Goal: Use online tool/utility: Utilize a website feature to perform a specific function

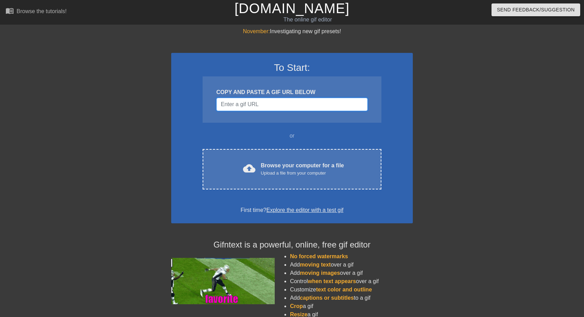
click at [237, 104] on input "Username" at bounding box center [291, 104] width 151 height 13
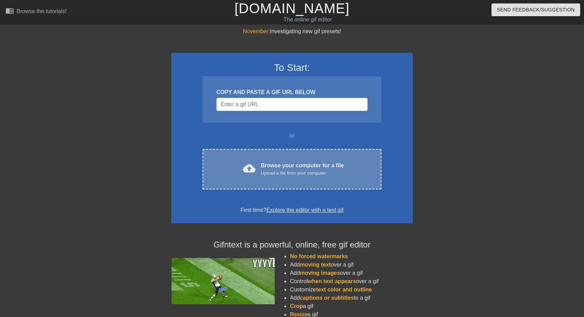
click at [293, 168] on div "Browse your computer for a file Upload a file from your computer" at bounding box center [302, 168] width 83 height 15
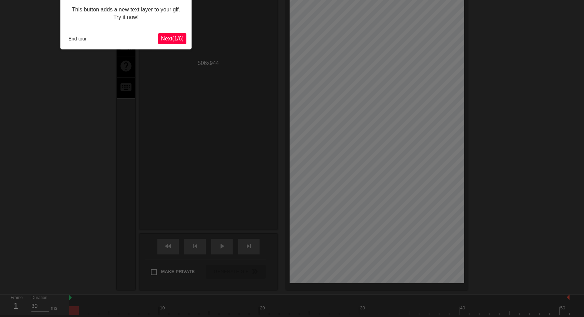
scroll to position [17, 0]
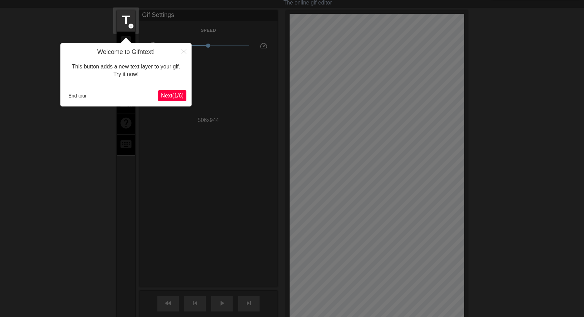
click at [177, 98] on span "Next ( 1 / 6 )" at bounding box center [172, 96] width 23 height 6
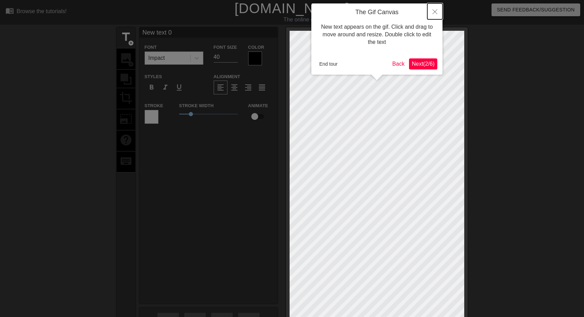
click at [436, 11] on icon "Close" at bounding box center [434, 11] width 5 height 5
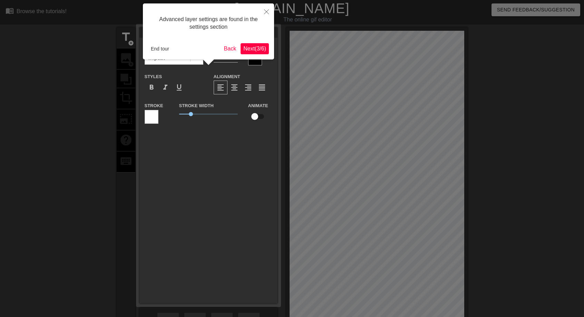
scroll to position [17, 0]
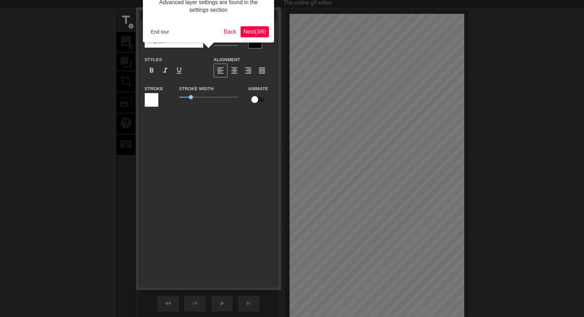
click at [260, 37] on div "Advanced layer settings are found in the settings section End tour Back Next ( …" at bounding box center [208, 15] width 131 height 56
click at [159, 33] on button "End tour" at bounding box center [160, 32] width 24 height 10
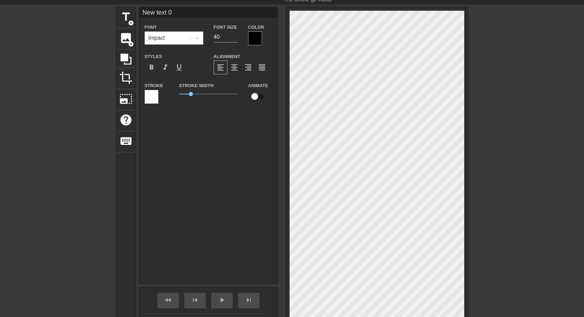
scroll to position [1, 2]
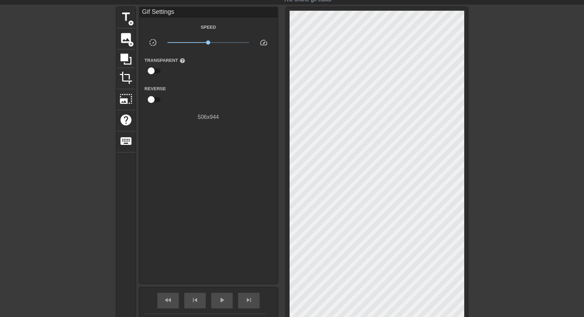
click at [282, 184] on div "title add_circle image add_circle crop photo_size_select_large help keyboard Gi…" at bounding box center [292, 175] width 351 height 336
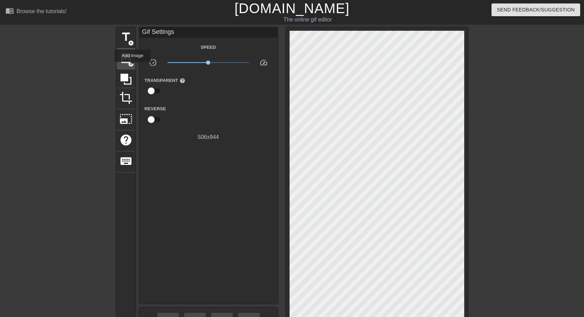
click at [121, 62] on span "image" at bounding box center [125, 57] width 13 height 13
click at [125, 64] on div "image add_circle" at bounding box center [126, 58] width 19 height 21
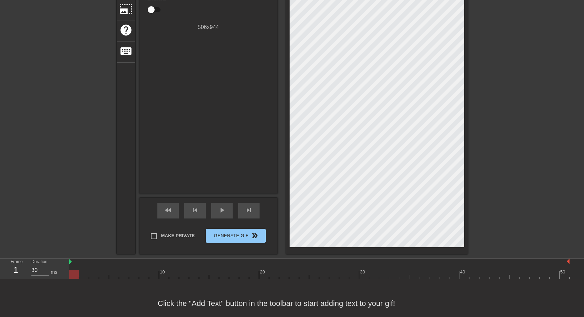
scroll to position [120, 0]
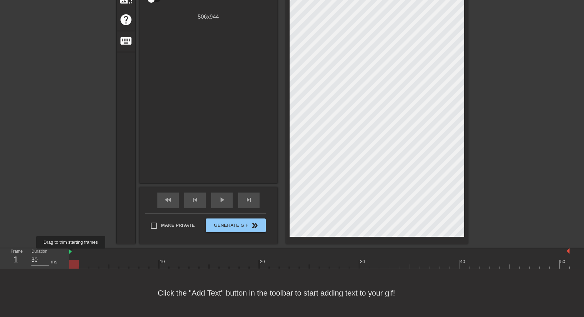
click at [71, 253] on img at bounding box center [70, 251] width 3 height 6
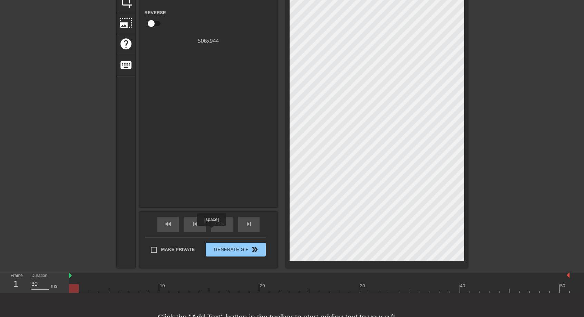
scroll to position [86, 0]
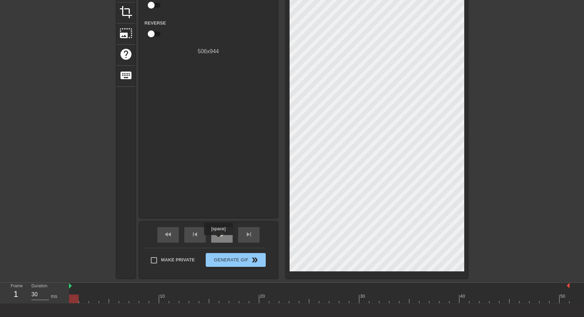
click at [218, 240] on div "play_arrow" at bounding box center [221, 235] width 21 height 16
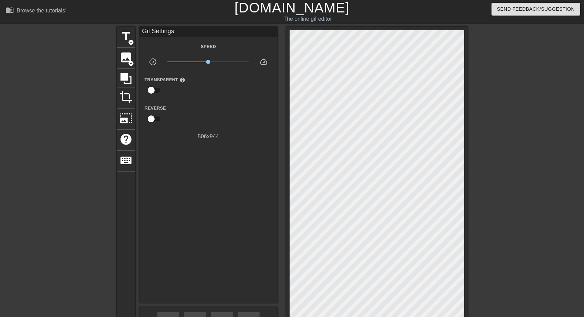
scroll to position [0, 0]
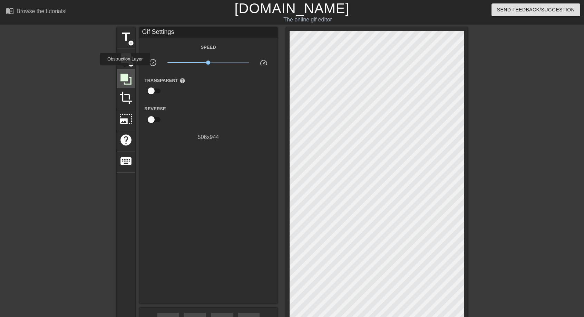
drag, startPoint x: 129, startPoint y: 61, endPoint x: 125, endPoint y: 70, distance: 10.2
click at [125, 70] on div at bounding box center [126, 78] width 19 height 19
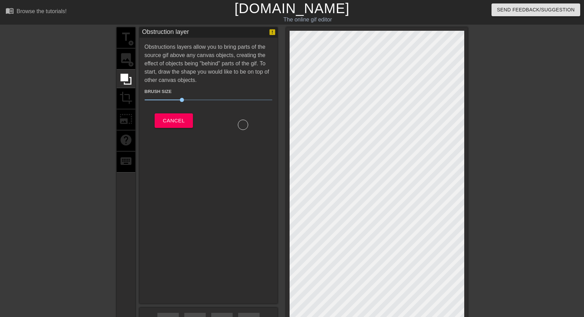
click at [126, 92] on div "title add_circle image add_circle crop photo_size_select_large help keyboard" at bounding box center [126, 195] width 19 height 336
click at [126, 96] on div "title add_circle image add_circle crop photo_size_select_large help keyboard" at bounding box center [126, 195] width 19 height 336
click at [128, 77] on icon at bounding box center [125, 78] width 13 height 13
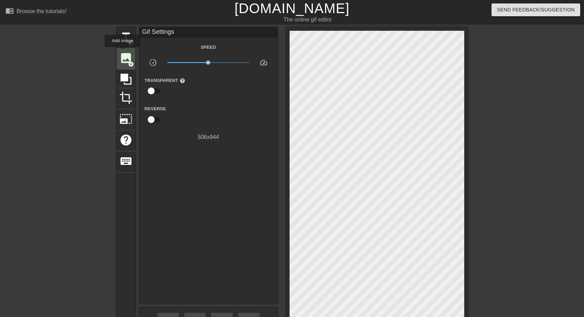
click at [123, 53] on span "image" at bounding box center [125, 57] width 13 height 13
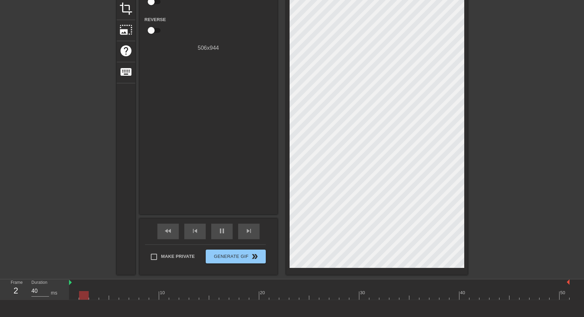
scroll to position [20, 0]
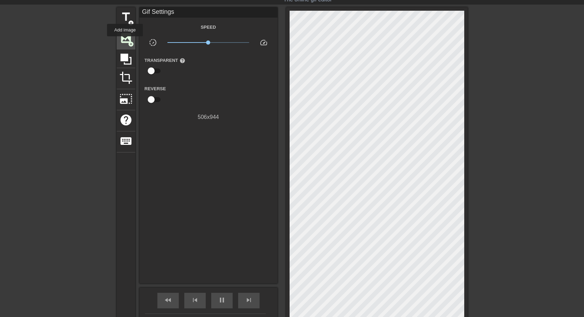
click at [125, 41] on span "image" at bounding box center [125, 37] width 13 height 13
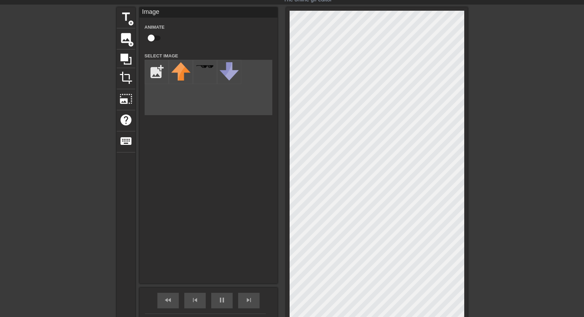
click at [205, 85] on div "add_photo_alternate" at bounding box center [209, 87] width 128 height 55
click at [153, 71] on input "file" at bounding box center [156, 71] width 23 height 23
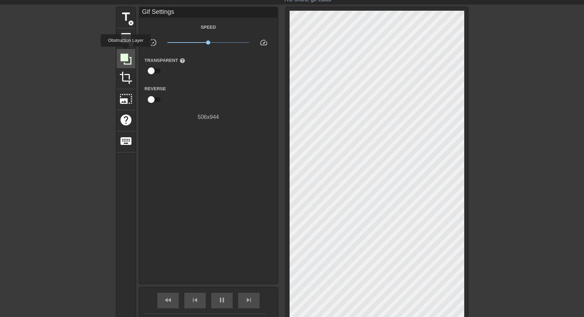
click at [125, 52] on icon at bounding box center [125, 58] width 13 height 13
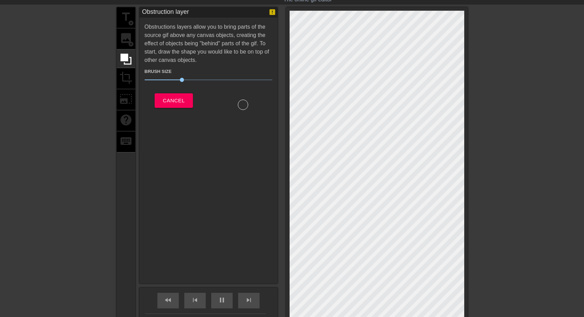
click at [127, 41] on div "title add_circle image add_circle crop photo_size_select_large help keyboard" at bounding box center [126, 175] width 19 height 336
click at [160, 102] on button "Cancel" at bounding box center [174, 100] width 38 height 14
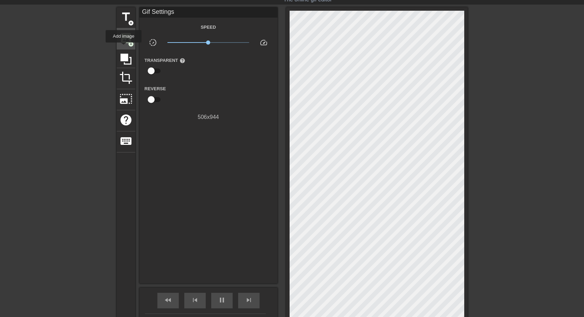
click at [126, 39] on span "image" at bounding box center [125, 37] width 13 height 13
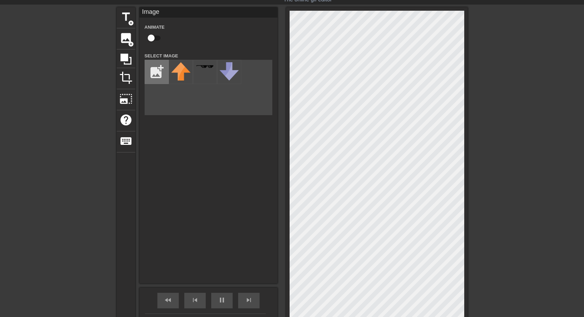
click at [162, 73] on input "file" at bounding box center [156, 71] width 23 height 23
type input "30"
type input "C:\fakepath\123.png"
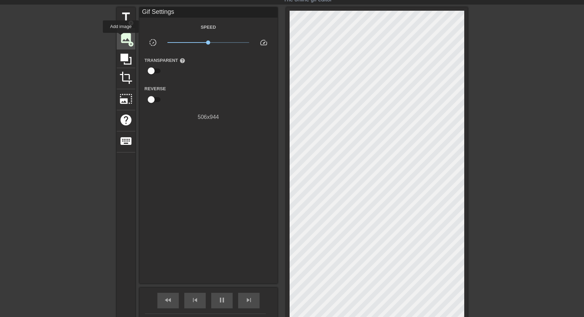
click at [121, 38] on span "image" at bounding box center [125, 37] width 13 height 13
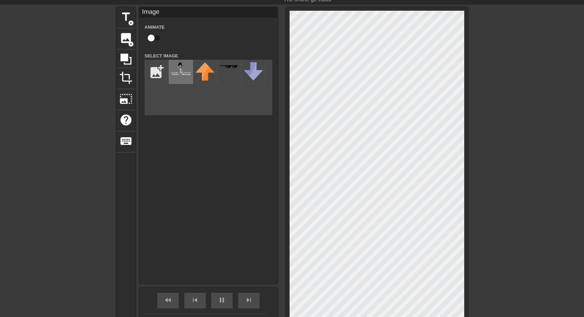
click at [183, 78] on div at bounding box center [181, 72] width 24 height 24
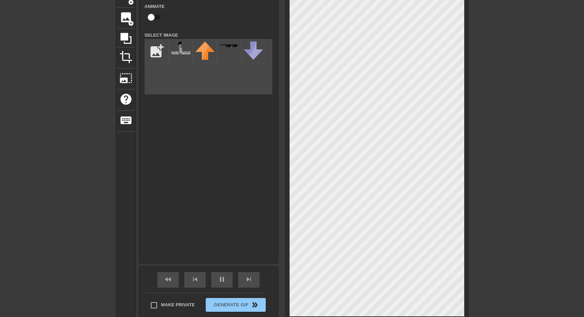
scroll to position [44, 0]
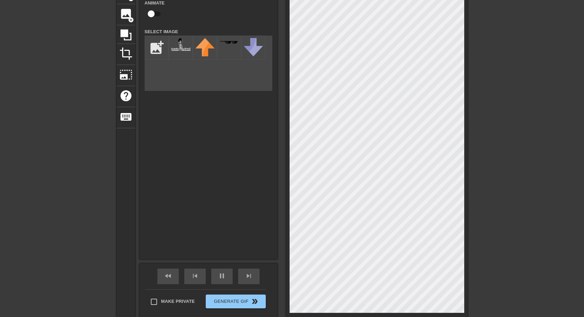
click at [491, 318] on html "menu_book Browse the tutorials! [DOMAIN_NAME] The online gif editor Send Feedba…" at bounding box center [292, 158] width 584 height 404
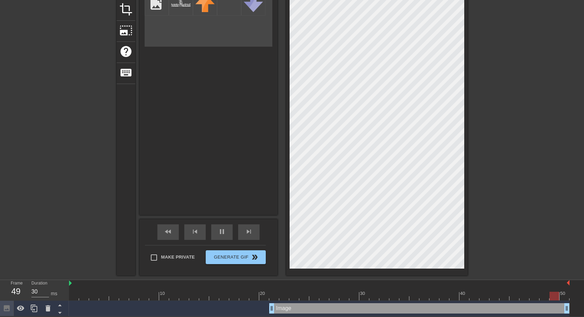
scroll to position [55, 0]
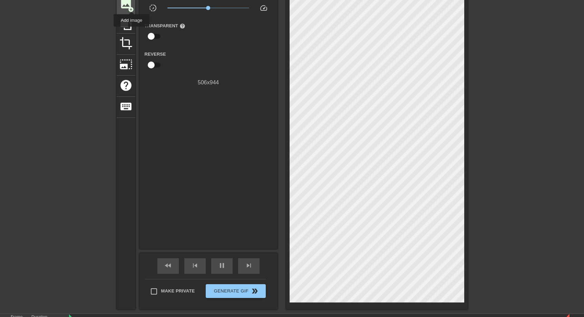
click at [132, 7] on span "add_circle" at bounding box center [131, 10] width 6 height 6
click at [127, 6] on span "image" at bounding box center [125, 3] width 13 height 13
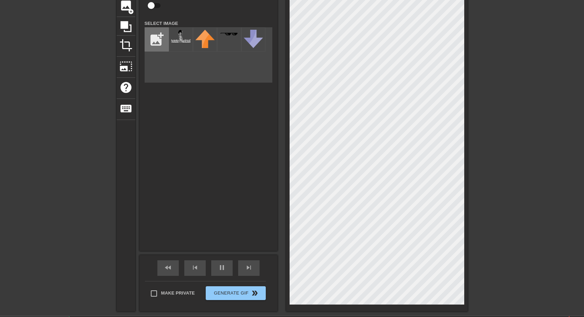
scroll to position [20, 0]
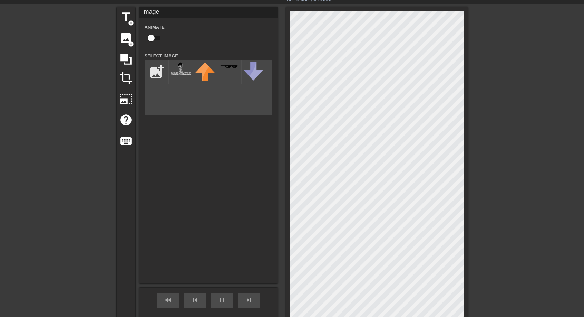
type input "30"
click at [150, 35] on input "checkbox" at bounding box center [151, 37] width 39 height 13
checkbox input "true"
type input "40"
click at [155, 38] on input "checkbox" at bounding box center [157, 37] width 39 height 13
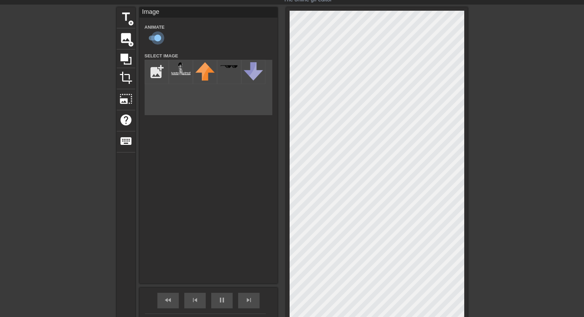
checkbox input "false"
click at [177, 71] on img at bounding box center [180, 68] width 19 height 13
click at [127, 6] on div "menu_book Browse the tutorials! [DOMAIN_NAME] The online gif editor Send Feedba…" at bounding box center [292, 182] width 584 height 404
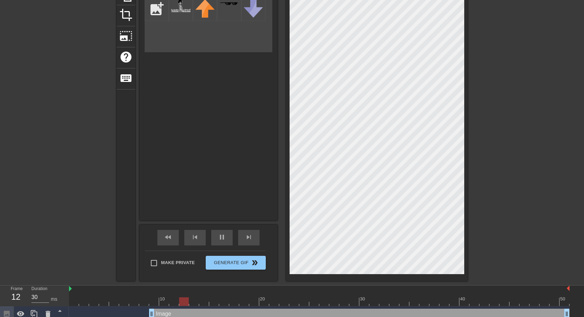
scroll to position [89, 0]
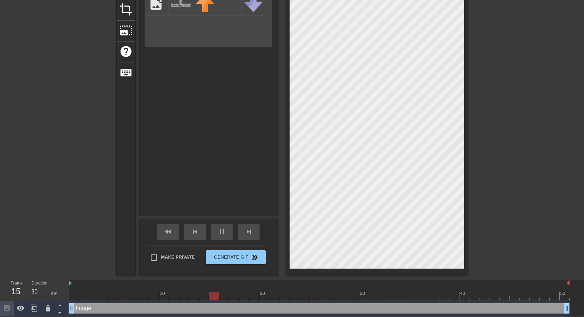
drag, startPoint x: 153, startPoint y: 305, endPoint x: 0, endPoint y: 306, distance: 152.6
click at [0, 306] on div "Frame 15 Duration 30 ms 10 20 30 40 50 Image drag_handle drag_handle" at bounding box center [292, 298] width 584 height 36
click at [221, 189] on div "title add_circle image add_circle crop photo_size_select_large help keyboard Im…" at bounding box center [292, 107] width 351 height 336
click at [510, 7] on div "title add_circle image add_circle crop photo_size_select_large help keyboard Im…" at bounding box center [292, 107] width 584 height 336
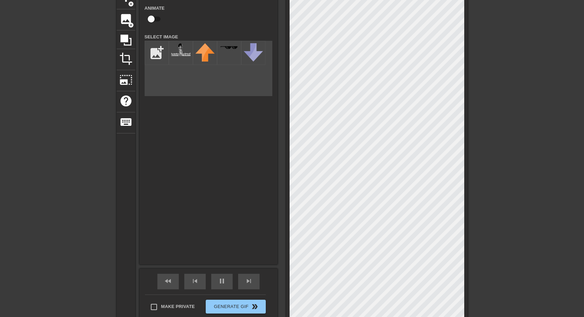
scroll to position [55, 0]
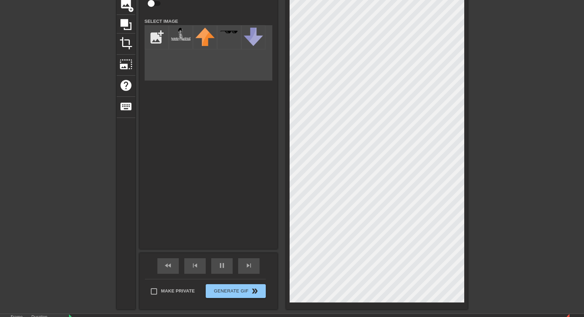
click at [527, 105] on div "title add_circle image add_circle crop photo_size_select_large help keyboard Im…" at bounding box center [292, 141] width 584 height 336
click at [249, 169] on div "Image Animate Select Image add_photo_alternate" at bounding box center [208, 111] width 138 height 276
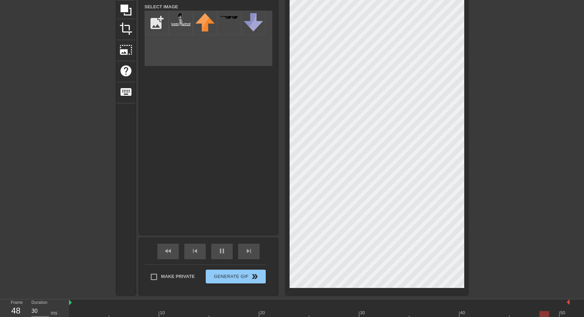
scroll to position [89, 0]
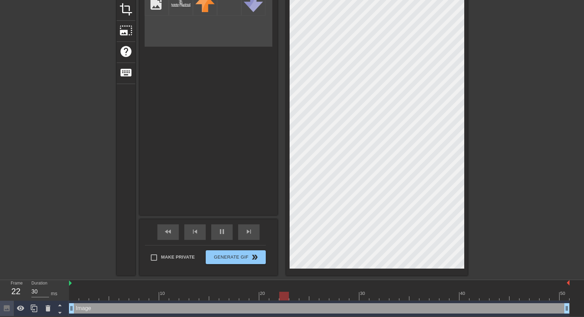
click at [512, 127] on div "title add_circle image add_circle crop photo_size_select_large help keyboard Im…" at bounding box center [292, 107] width 584 height 336
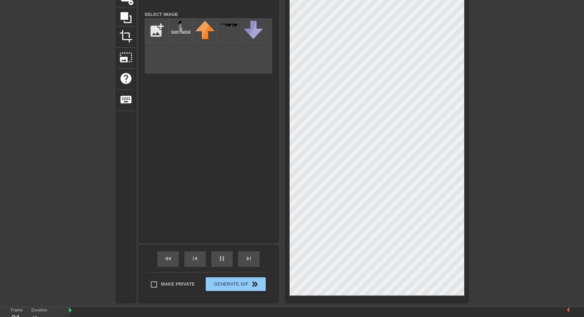
scroll to position [20, 0]
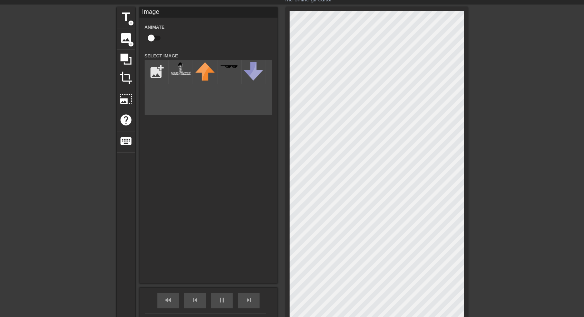
click at [548, 147] on div at bounding box center [528, 110] width 104 height 207
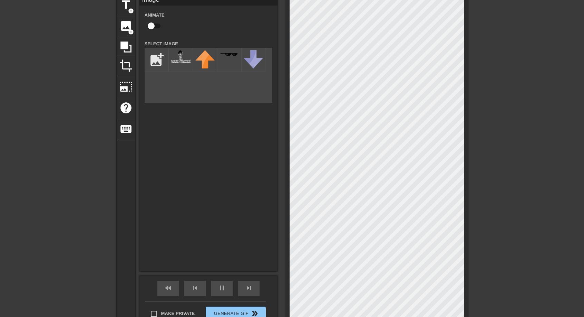
scroll to position [69, 0]
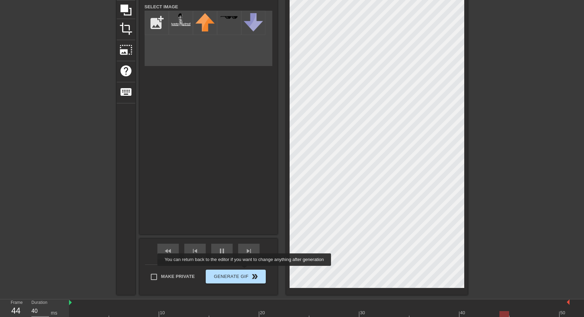
type input "30"
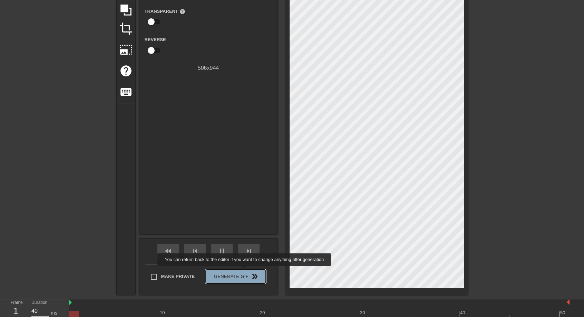
click at [245, 270] on button "Generate Gif double_arrow" at bounding box center [236, 276] width 60 height 14
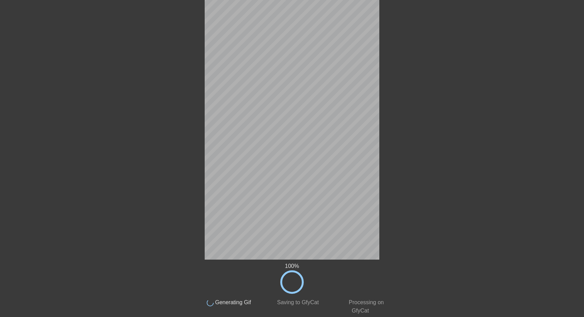
scroll to position [0, 0]
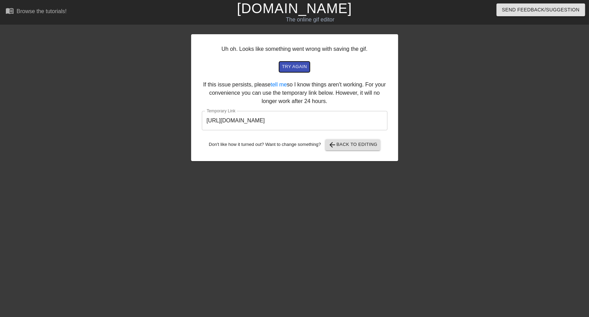
click at [298, 72] on button "try again" at bounding box center [294, 66] width 30 height 11
click at [298, 73] on div "Uh oh. Looks like something went wrong with saving the gif. try again If this i…" at bounding box center [294, 97] width 207 height 127
click at [298, 69] on span "try again" at bounding box center [294, 67] width 25 height 8
